Goal: Check status: Check status

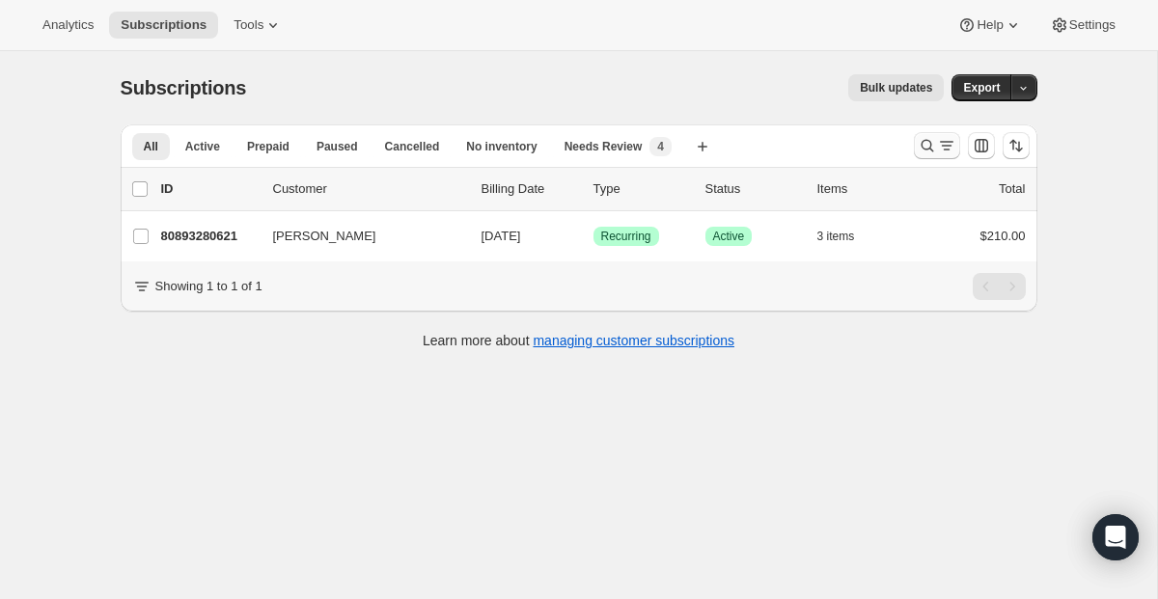
click at [933, 143] on icon "Search and filter results" at bounding box center [927, 145] width 19 height 19
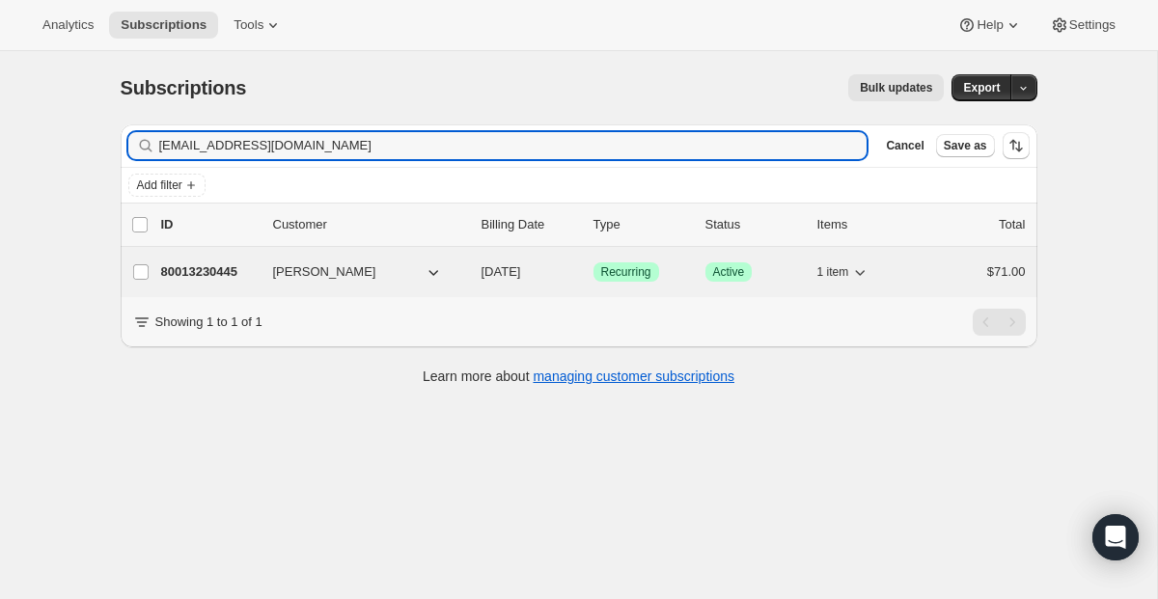
type input "[EMAIL_ADDRESS][DOMAIN_NAME]"
click at [626, 265] on span "Recurring" at bounding box center [626, 271] width 50 height 15
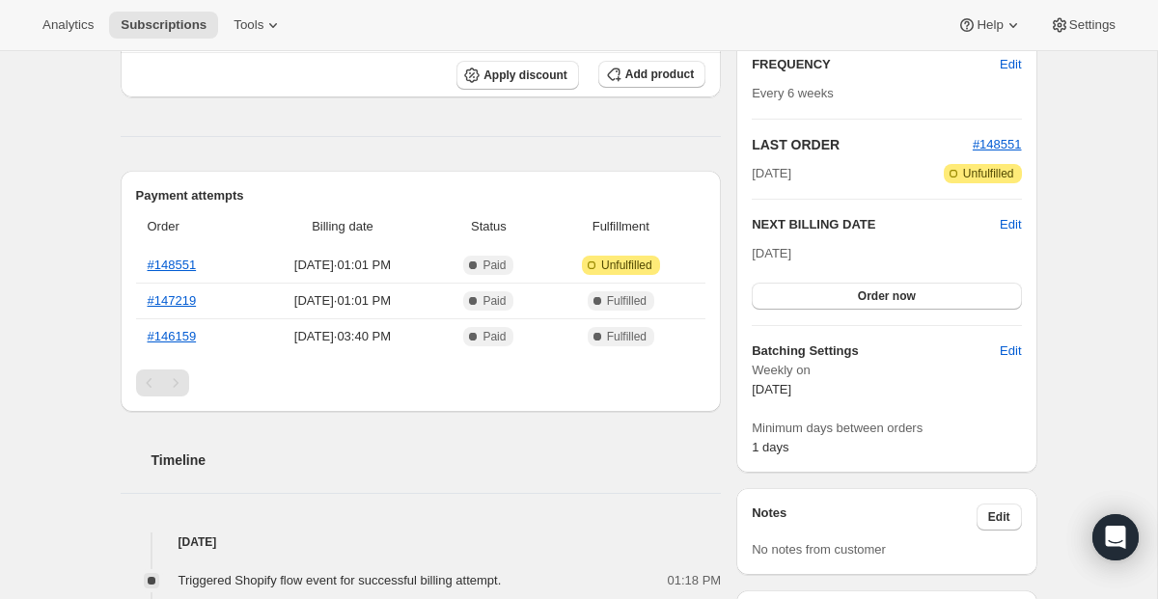
scroll to position [310, 0]
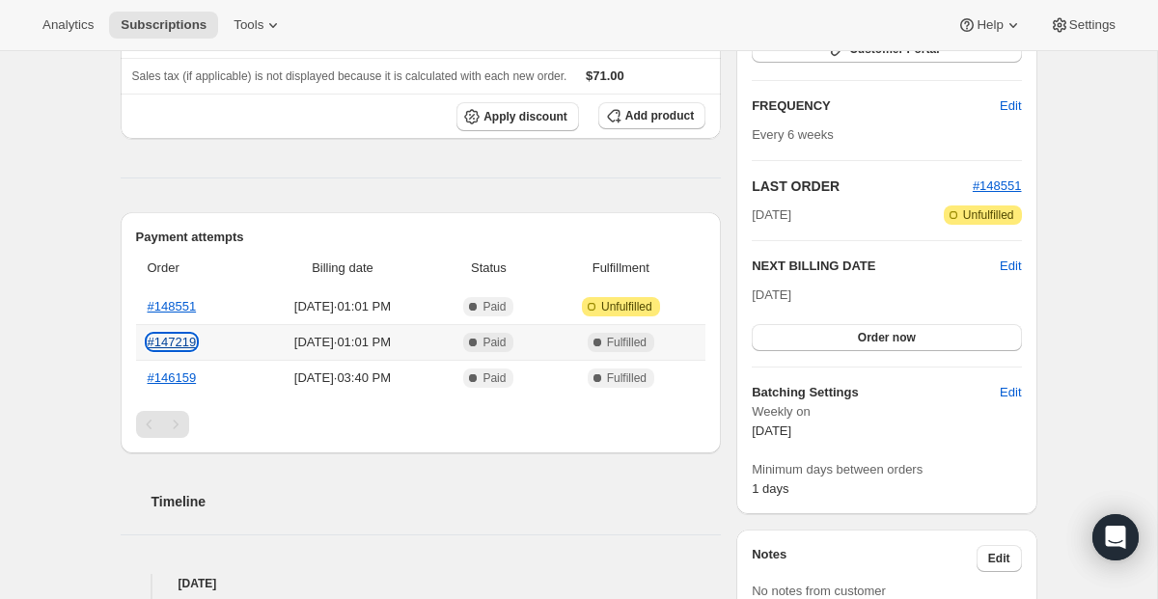
click at [171, 342] on link "#147219" at bounding box center [172, 342] width 49 height 14
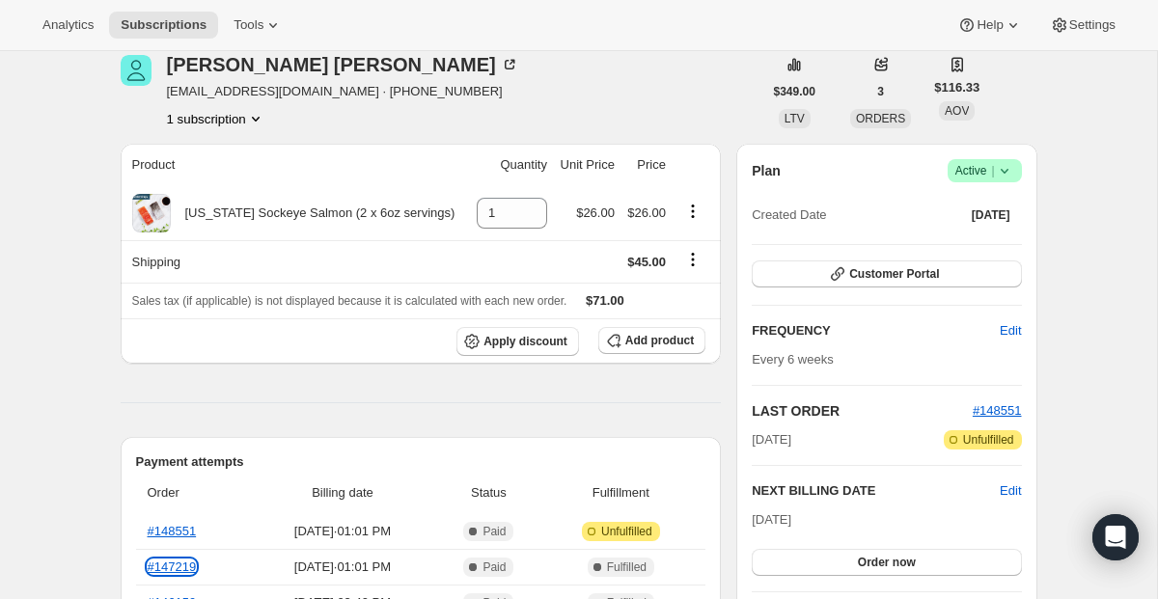
scroll to position [0, 0]
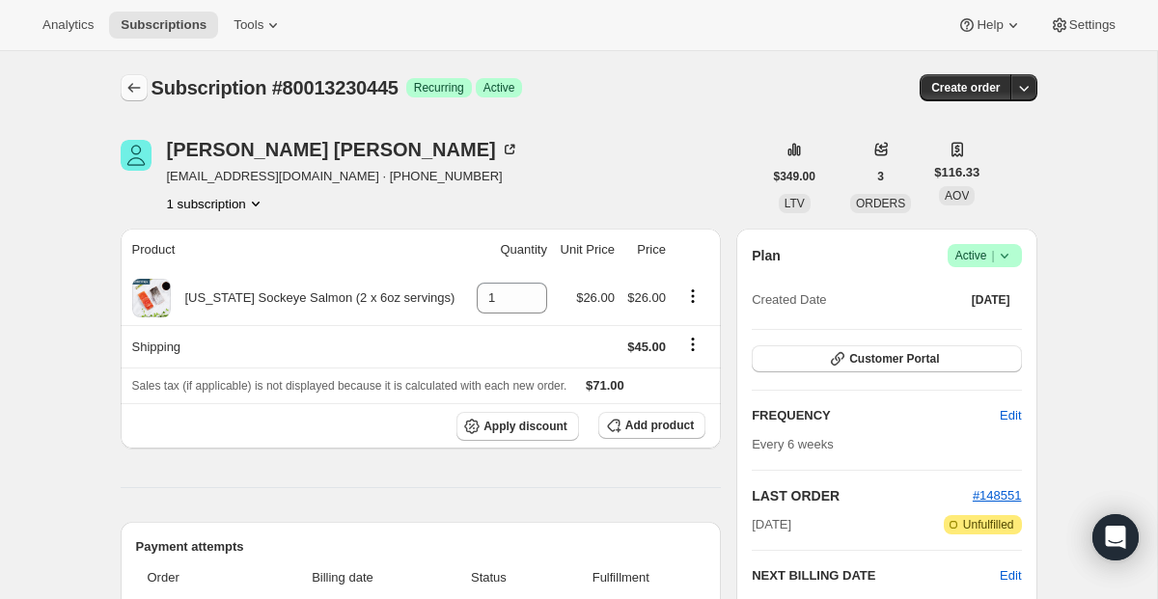
click at [138, 89] on icon "Subscriptions" at bounding box center [133, 87] width 19 height 19
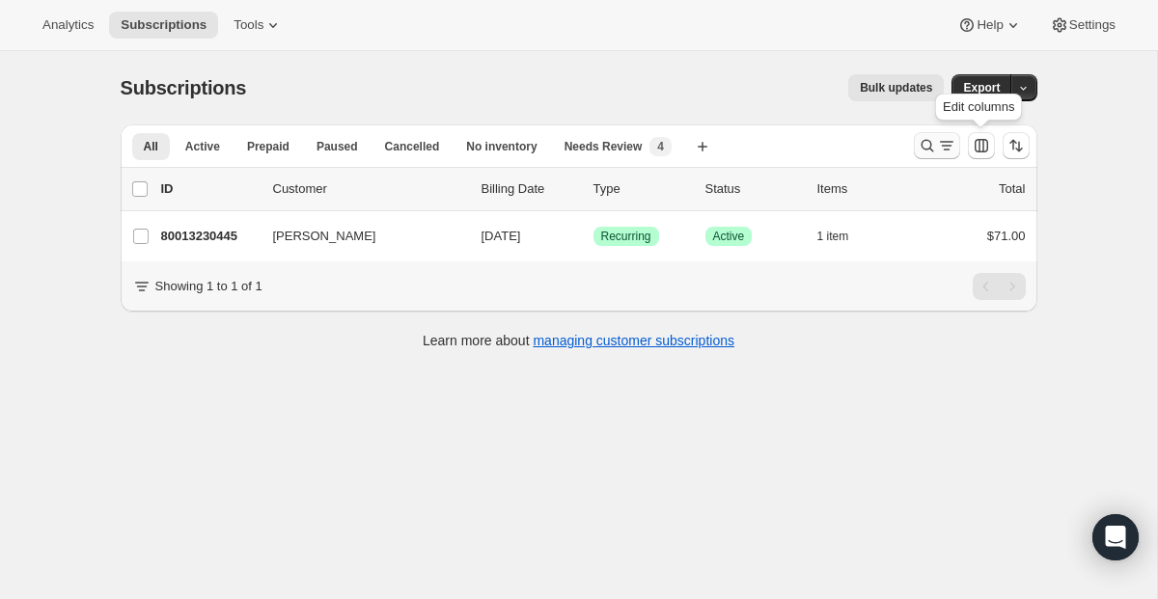
click at [937, 147] on icon "Search and filter results" at bounding box center [946, 145] width 19 height 19
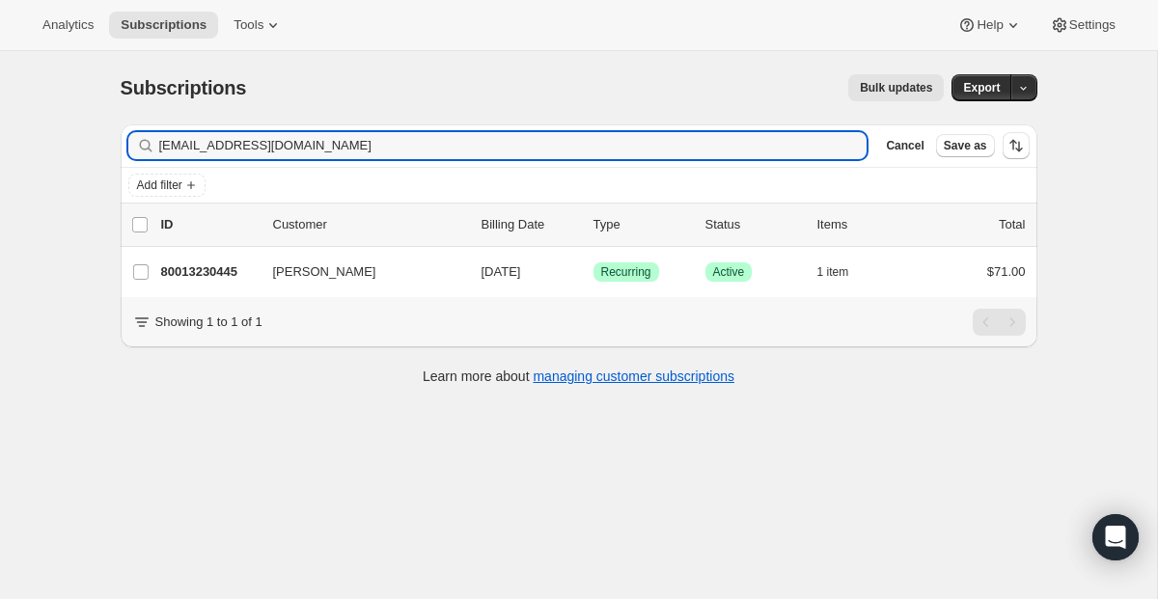
drag, startPoint x: 342, startPoint y: 137, endPoint x: 46, endPoint y: 105, distance: 297.0
click at [46, 105] on div "Subscriptions. This page is ready Subscriptions Bulk updates More actions Bulk …" at bounding box center [578, 350] width 1157 height 599
type input "v"
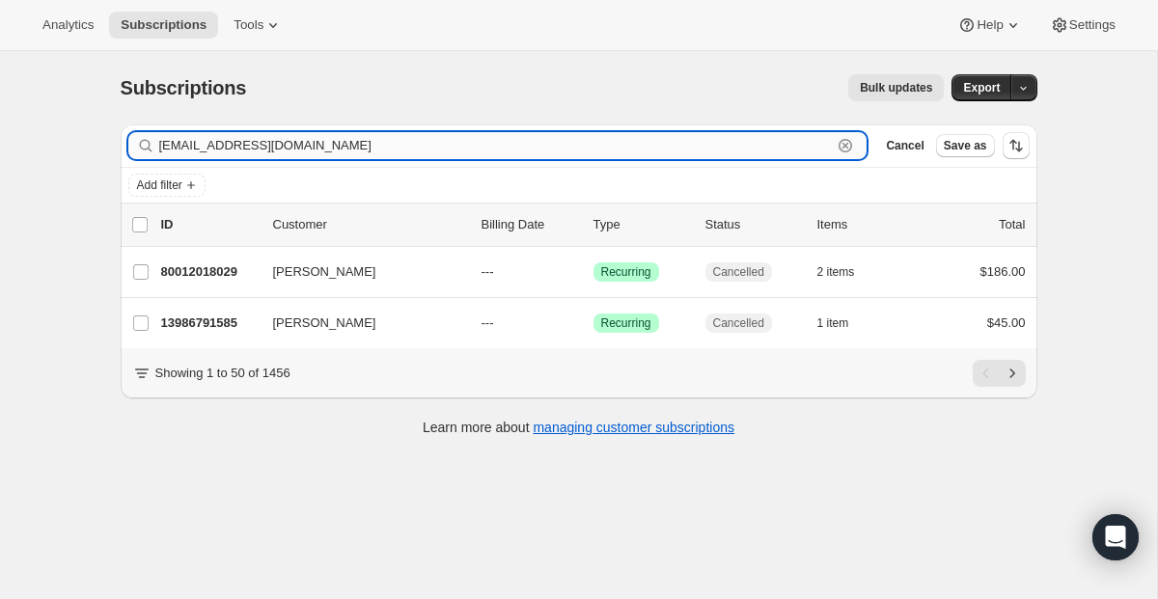
click at [719, 158] on input "[EMAIL_ADDRESS][DOMAIN_NAME]" at bounding box center [496, 145] width 674 height 27
drag, startPoint x: 383, startPoint y: 152, endPoint x: 26, endPoint y: 52, distance: 370.7
click at [47, 52] on div "Subscriptions. This page is ready Subscriptions Bulk updates More actions Bulk …" at bounding box center [578, 350] width 1157 height 599
paste input "hundredolphins@hot"
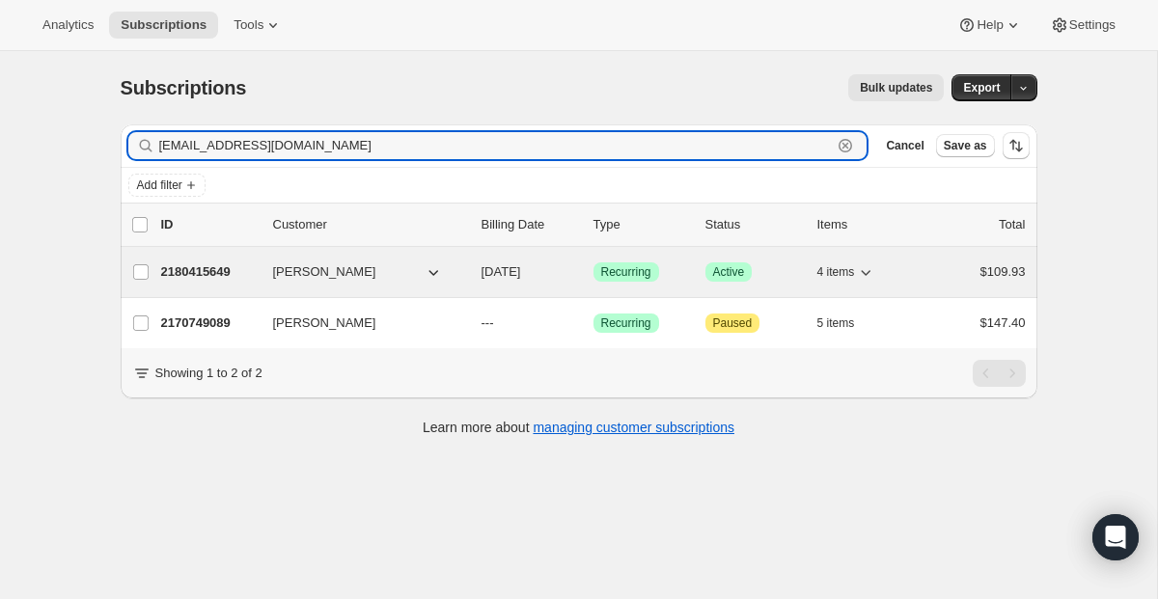
type input "[EMAIL_ADDRESS][DOMAIN_NAME]"
click at [616, 278] on span "Recurring" at bounding box center [626, 271] width 50 height 15
